Goal: Information Seeking & Learning: Understand process/instructions

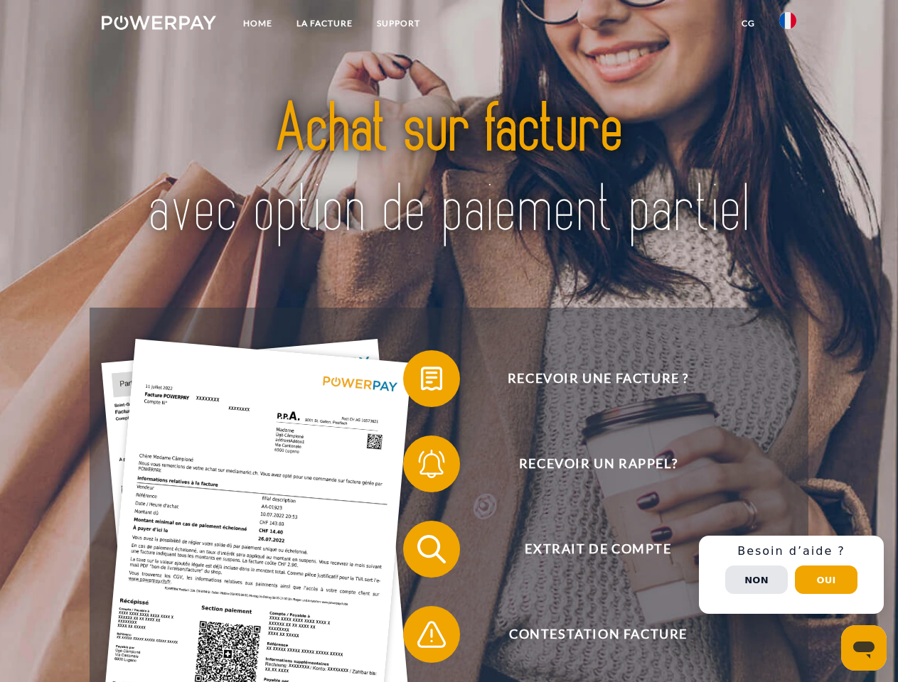
click at [158, 25] on img at bounding box center [159, 23] width 114 height 14
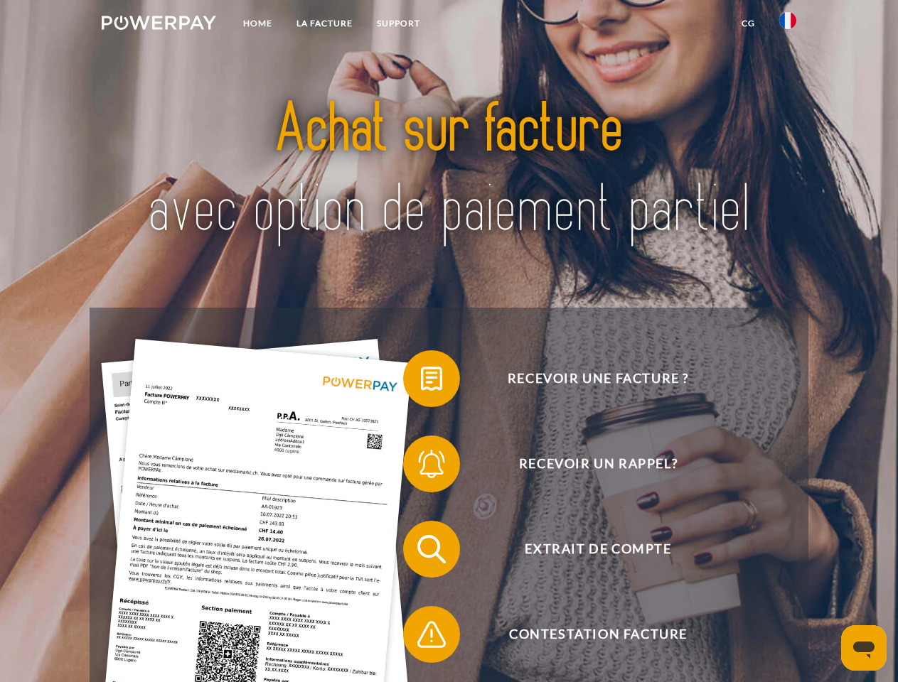
click at [787, 25] on img at bounding box center [787, 20] width 17 height 17
click at [748, 23] on link "CG" at bounding box center [748, 24] width 38 height 26
click at [421, 382] on span at bounding box center [410, 378] width 71 height 71
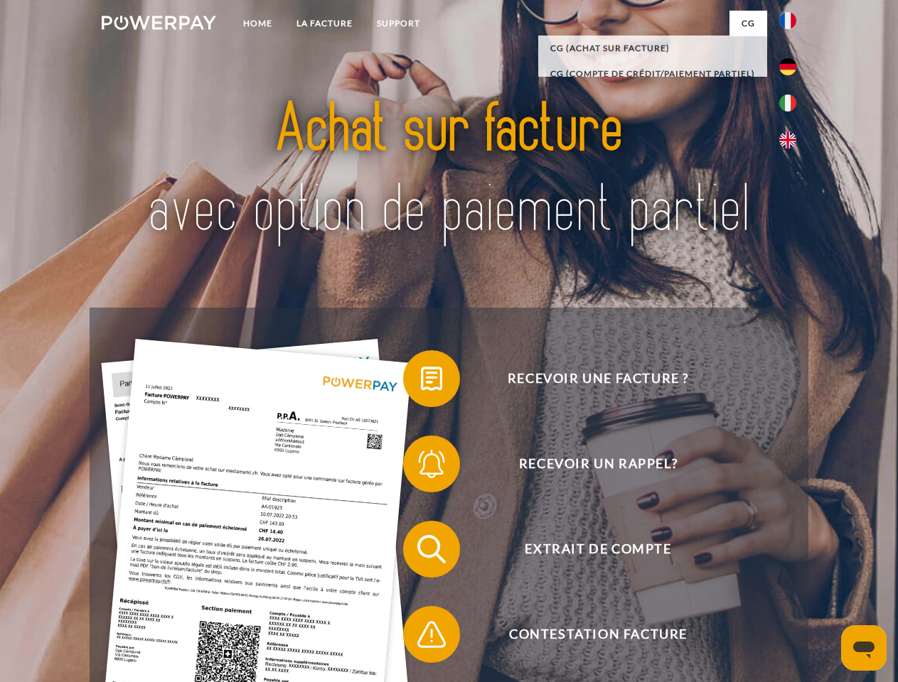
click at [421, 467] on span at bounding box center [410, 464] width 71 height 71
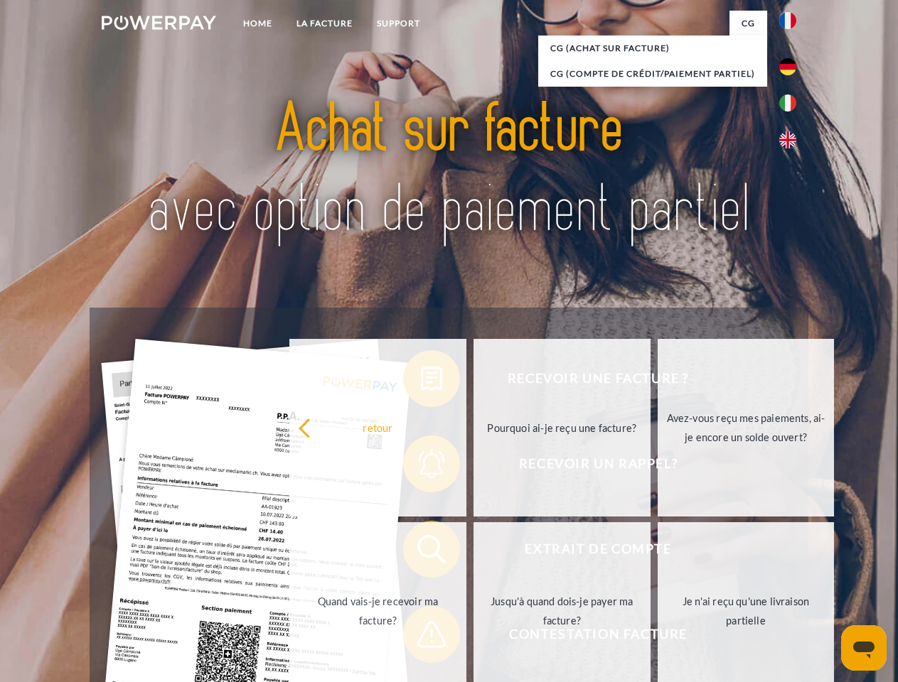
click at [473, 552] on link "Jusqu'à quand dois-je payer ma facture?" at bounding box center [561, 611] width 177 height 178
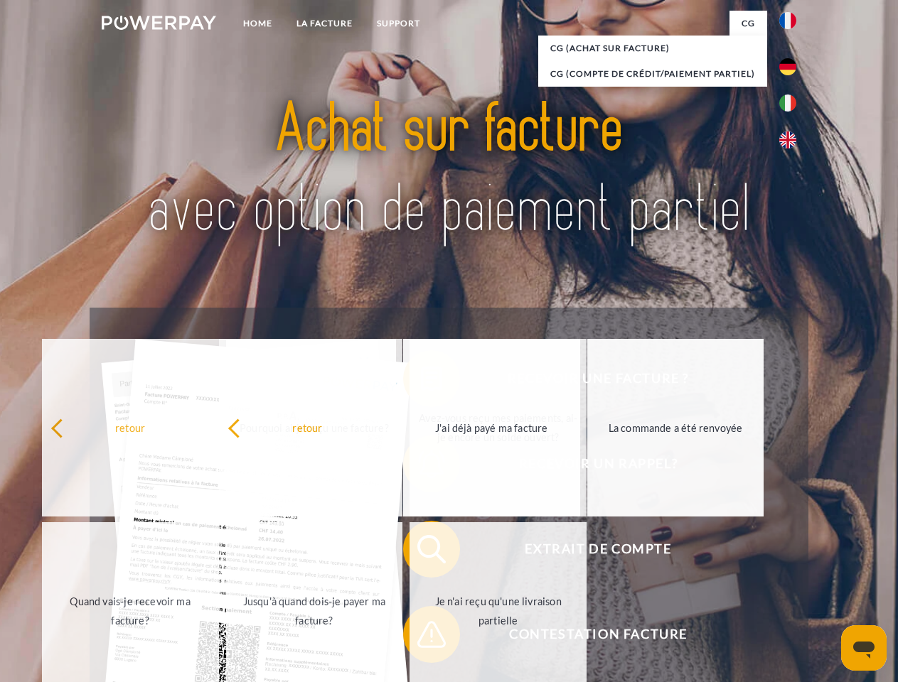
click at [421, 637] on span at bounding box center [410, 634] width 71 height 71
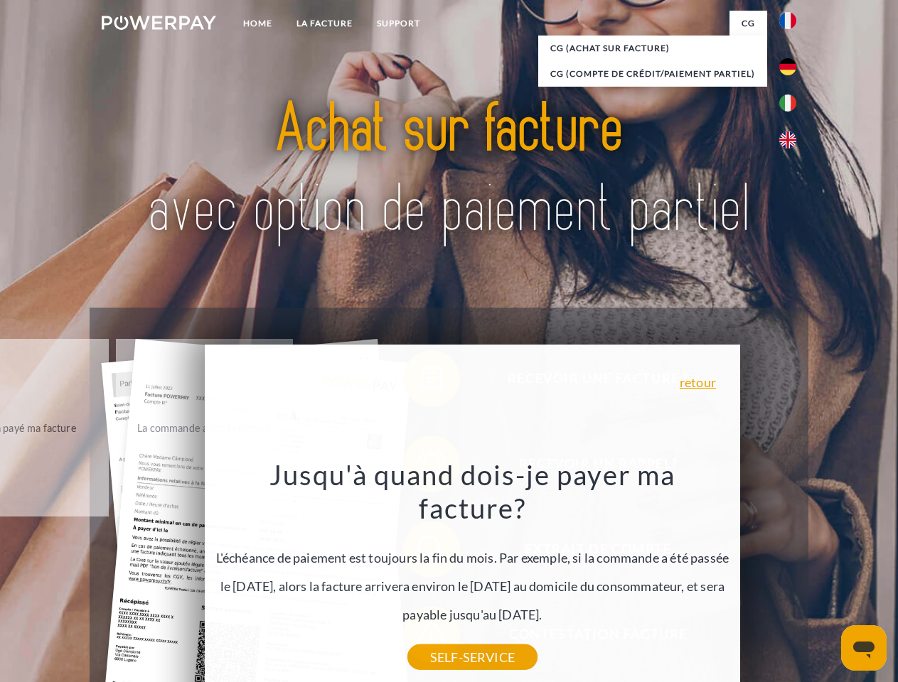
click at [791, 575] on div "Recevoir une facture ? Recevoir un rappel? Extrait de compte retour" at bounding box center [449, 592] width 718 height 569
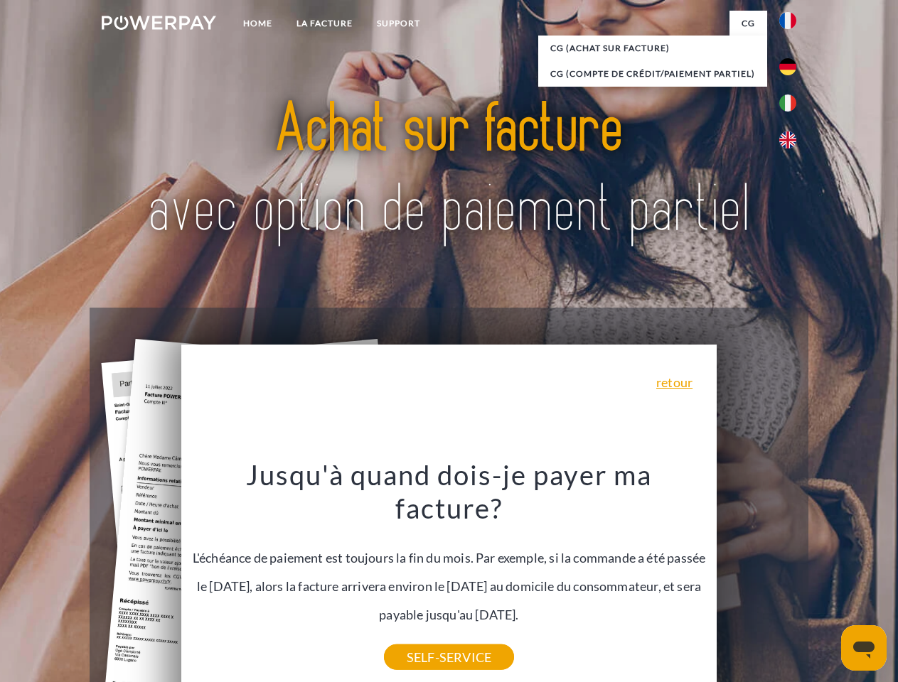
click at [756, 578] on span "Extrait de compte" at bounding box center [598, 549] width 348 height 57
click at [826, 580] on header "Home LA FACTURE Support" at bounding box center [449, 490] width 898 height 981
